Goal: Find specific page/section: Find specific page/section

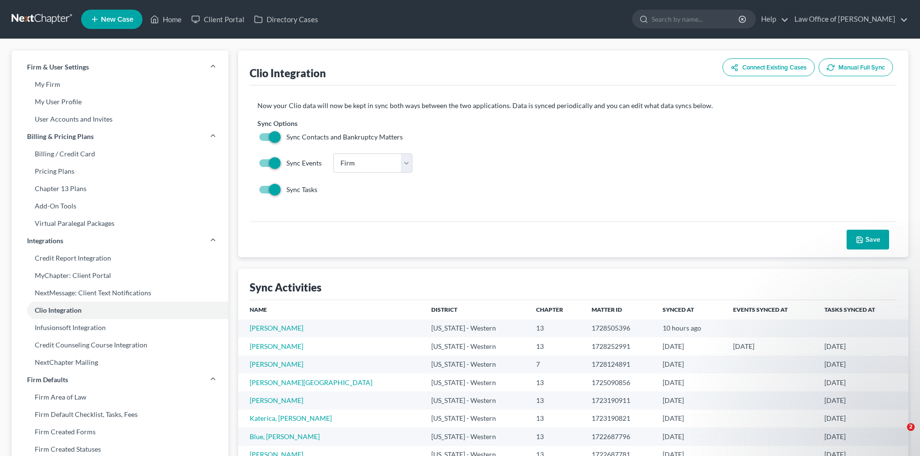
select select "0"
click at [291, 347] on link "[PERSON_NAME]" at bounding box center [277, 346] width 54 height 8
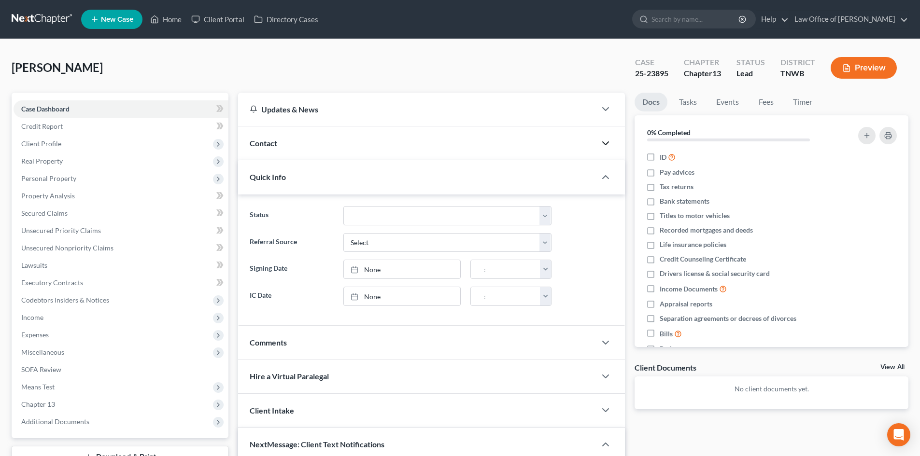
click at [606, 142] on icon "button" at bounding box center [606, 144] width 12 height 12
click at [274, 175] on span "Quick Info" at bounding box center [268, 176] width 36 height 9
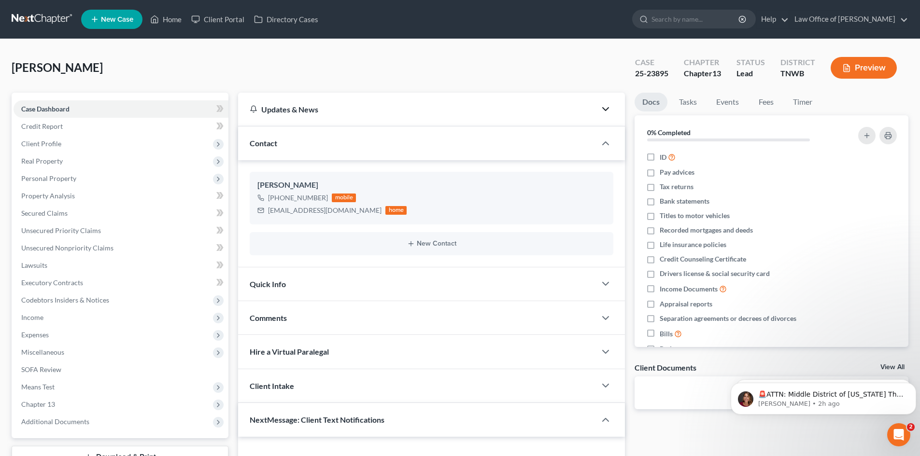
click at [606, 107] on icon "button" at bounding box center [606, 109] width 12 height 12
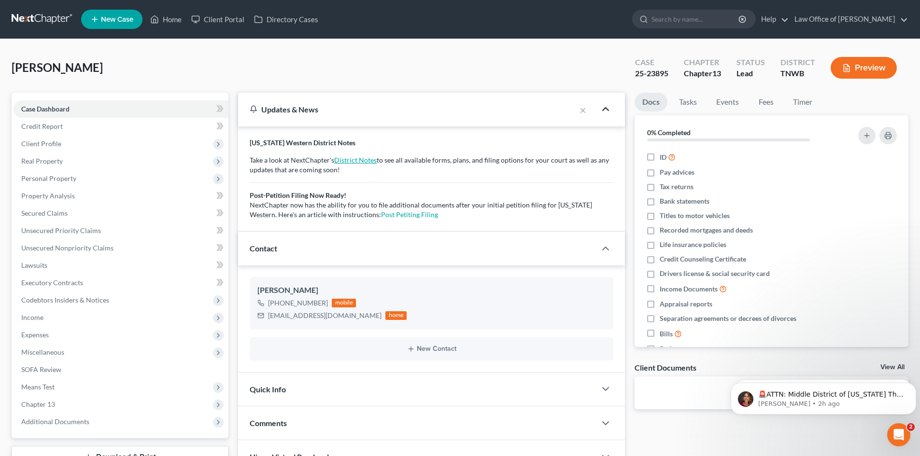
click at [354, 159] on link "District Notes" at bounding box center [355, 160] width 42 height 8
